Goal: Task Accomplishment & Management: Use online tool/utility

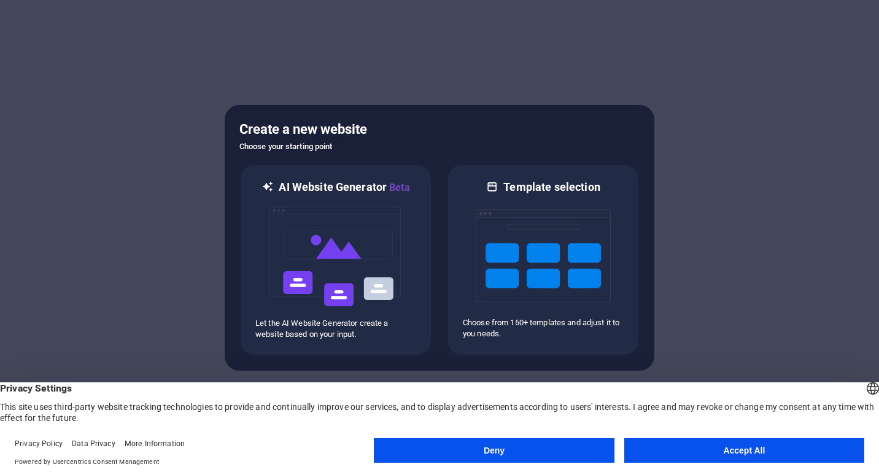
click at [698, 450] on button "Accept All" at bounding box center [745, 450] width 240 height 25
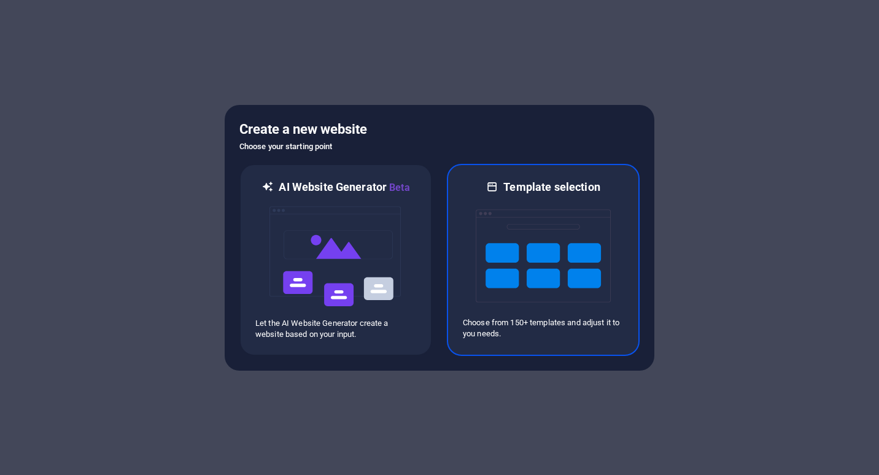
click at [599, 299] on img at bounding box center [543, 256] width 135 height 123
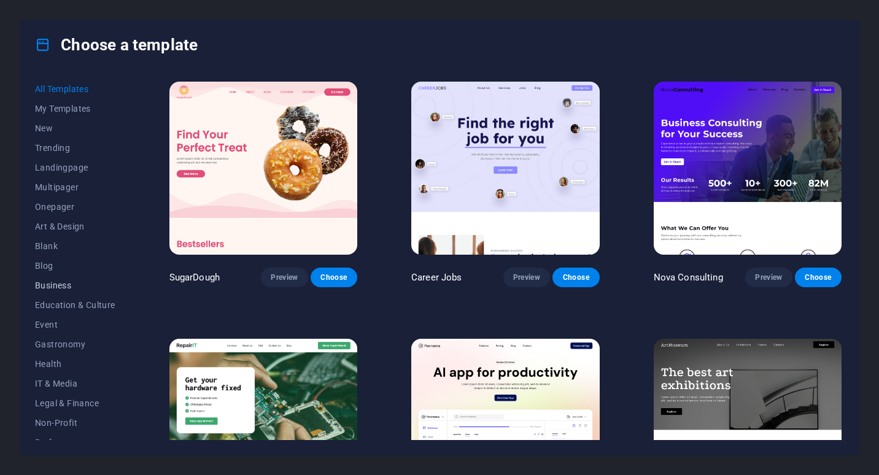
click at [50, 287] on span "Business" at bounding box center [75, 286] width 80 height 10
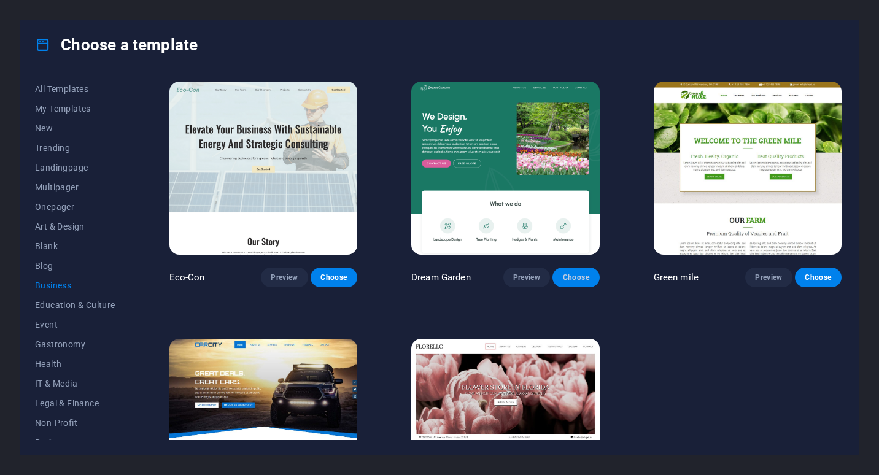
click at [580, 275] on span "Choose" at bounding box center [576, 278] width 27 height 10
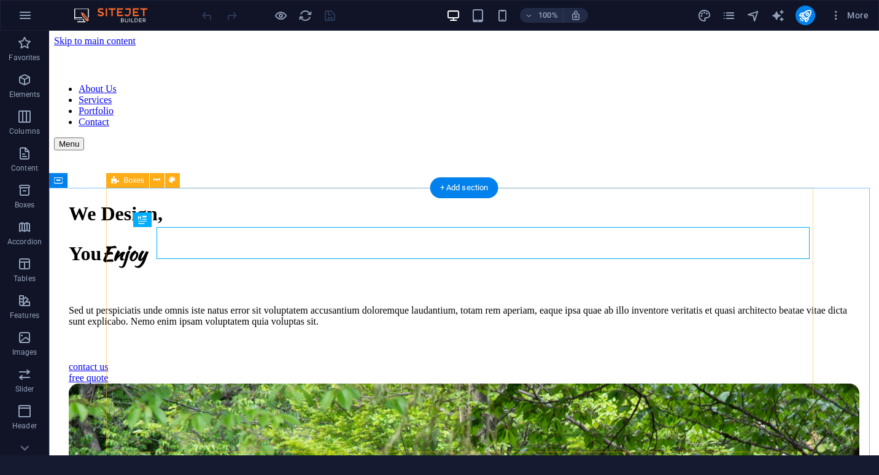
scroll to position [305, 0]
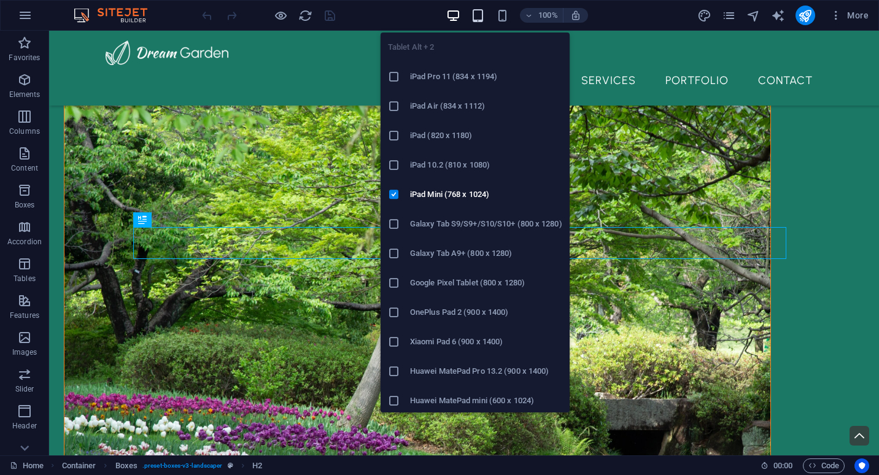
click at [479, 18] on icon "button" at bounding box center [478, 16] width 14 height 14
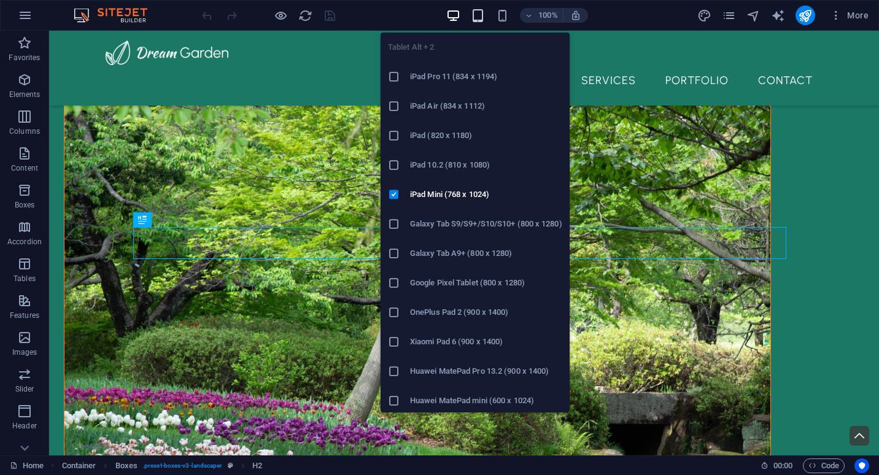
scroll to position [299, 0]
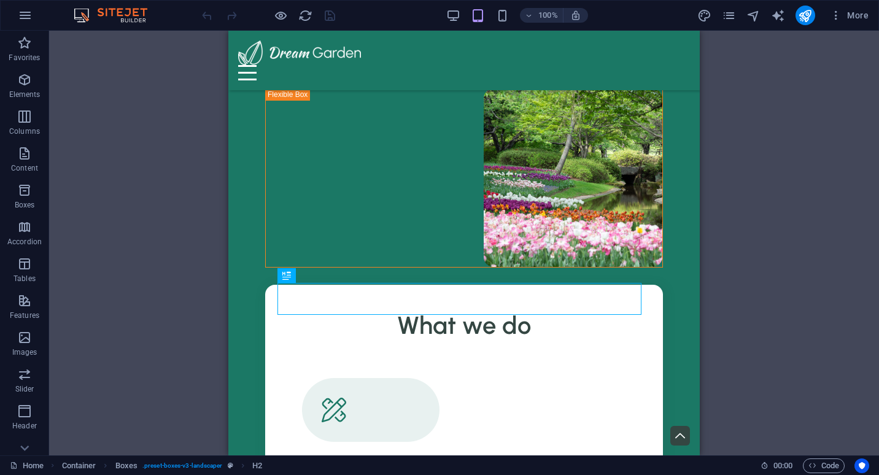
click at [494, 14] on div "100%" at bounding box center [517, 16] width 142 height 20
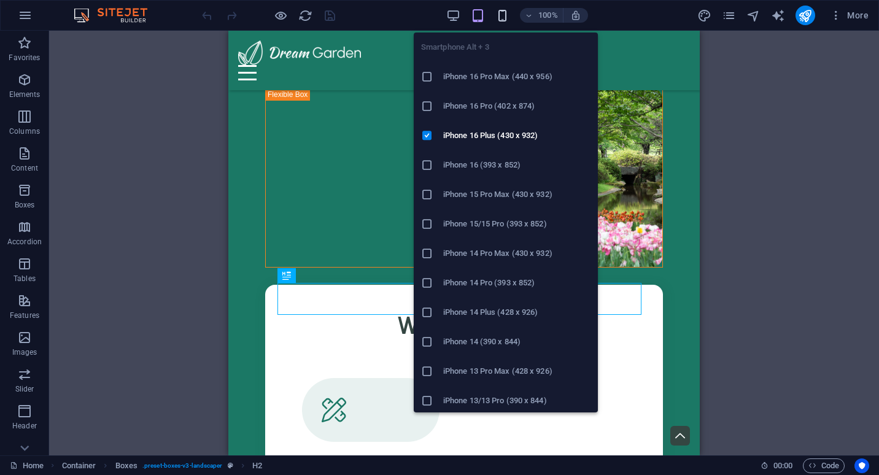
click at [504, 14] on icon "button" at bounding box center [503, 16] width 14 height 14
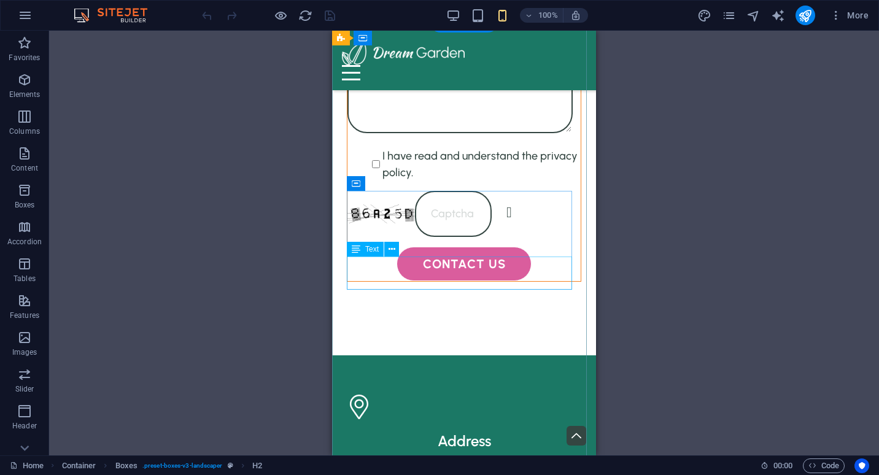
scroll to position [4475, 0]
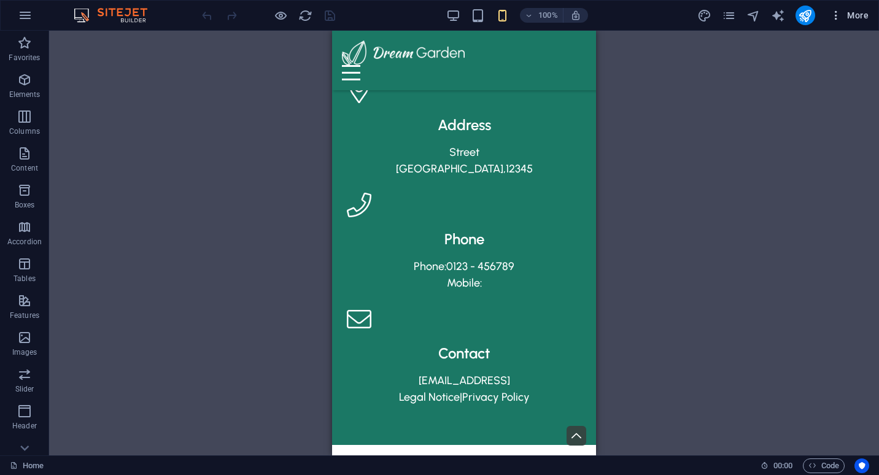
click at [868, 16] on span "More" at bounding box center [849, 15] width 39 height 12
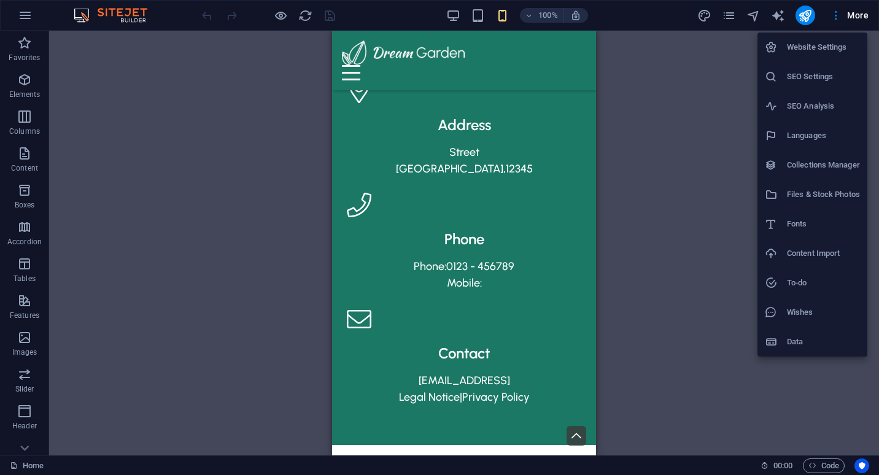
click at [838, 17] on div at bounding box center [439, 237] width 879 height 475
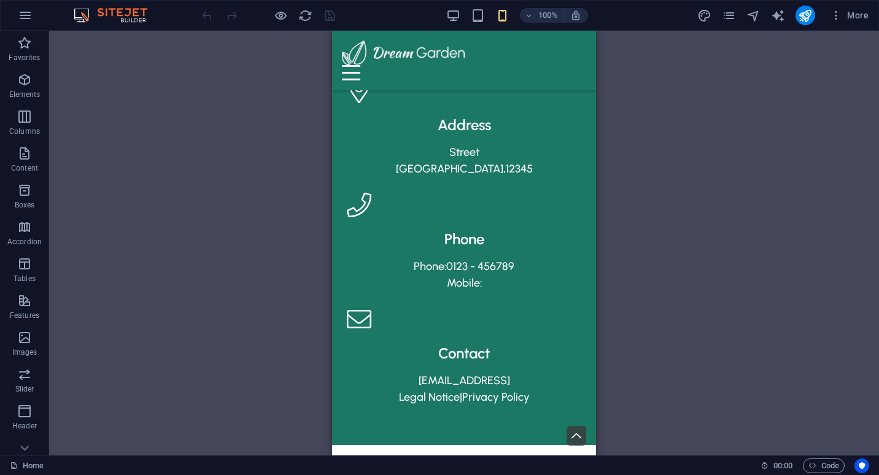
click at [838, 17] on icon "button" at bounding box center [836, 15] width 12 height 12
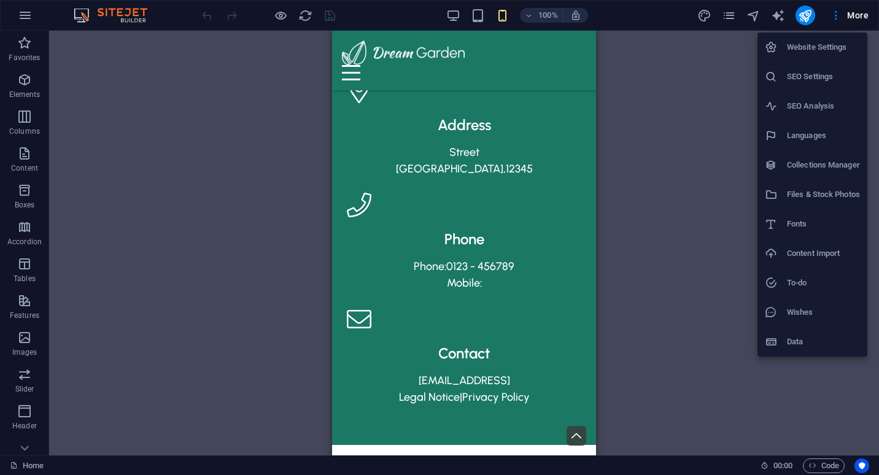
click at [723, 170] on div at bounding box center [439, 237] width 879 height 475
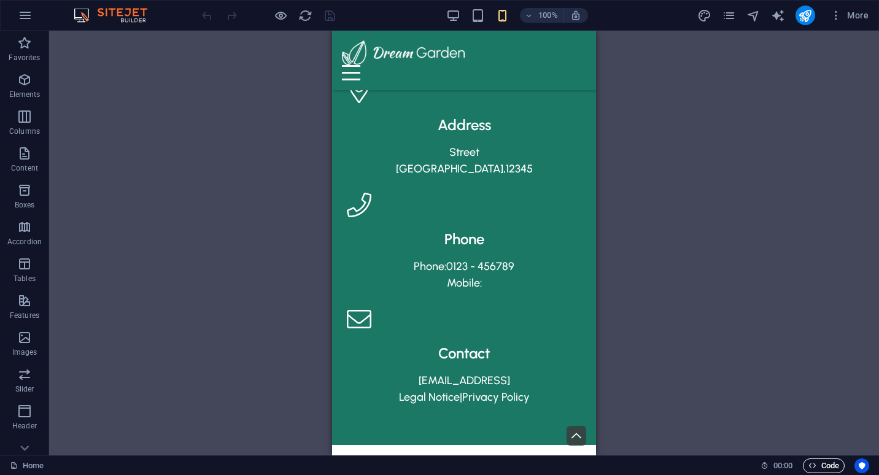
click at [823, 466] on span "Code" at bounding box center [824, 466] width 31 height 15
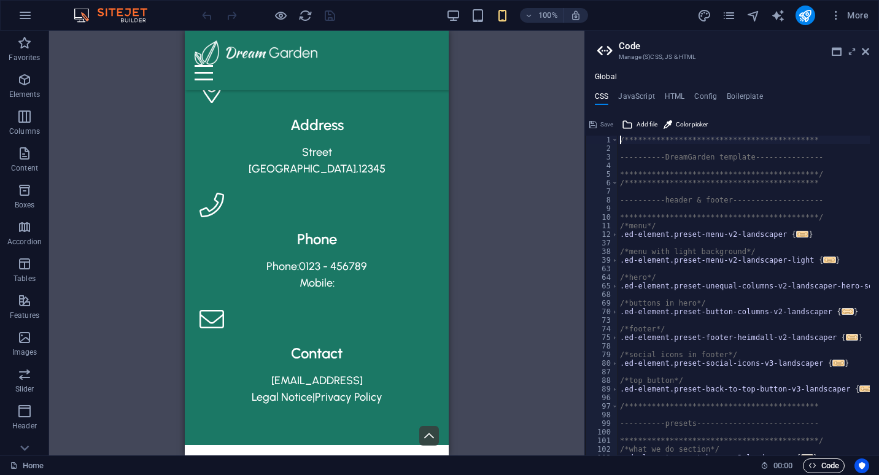
click at [823, 466] on span "Code" at bounding box center [824, 466] width 31 height 15
click at [567, 326] on div "Drag here to replace the existing content. Press “Ctrl” if you want to create a…" at bounding box center [317, 243] width 536 height 425
click at [807, 17] on icon "publish" at bounding box center [805, 16] width 14 height 14
